Goal: Browse casually

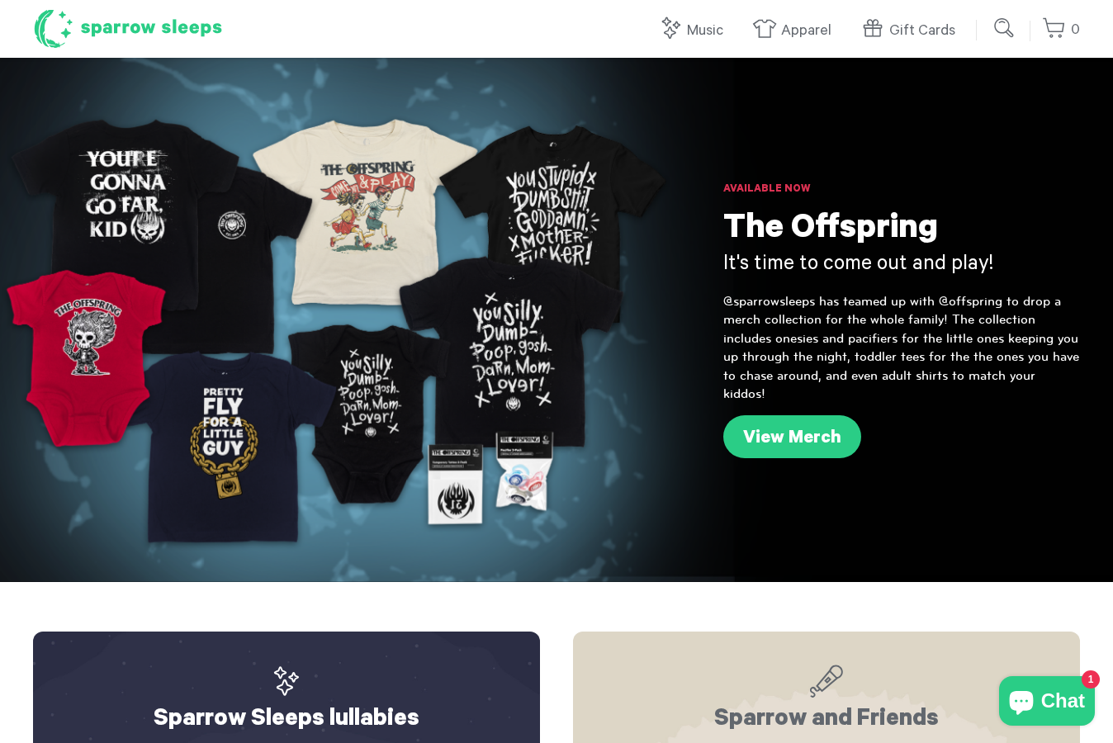
click at [117, 25] on h1 "Sparrow Sleeps" at bounding box center [128, 28] width 190 height 41
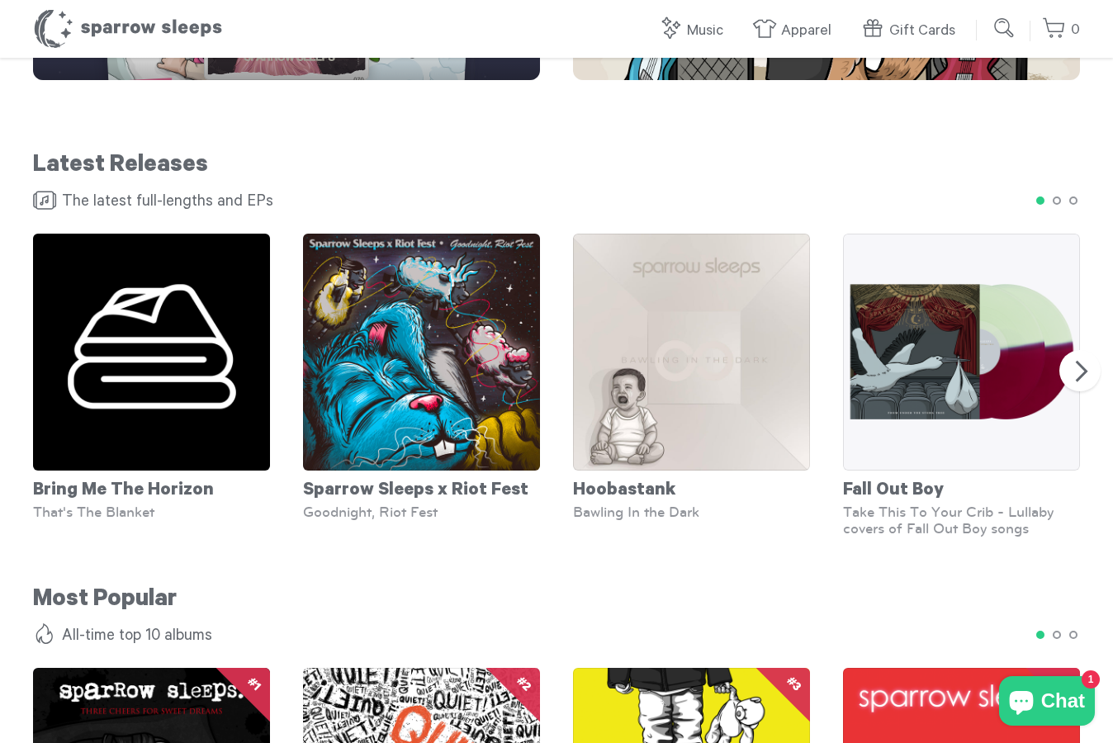
scroll to position [964, 0]
